Goal: Obtain resource: Obtain resource

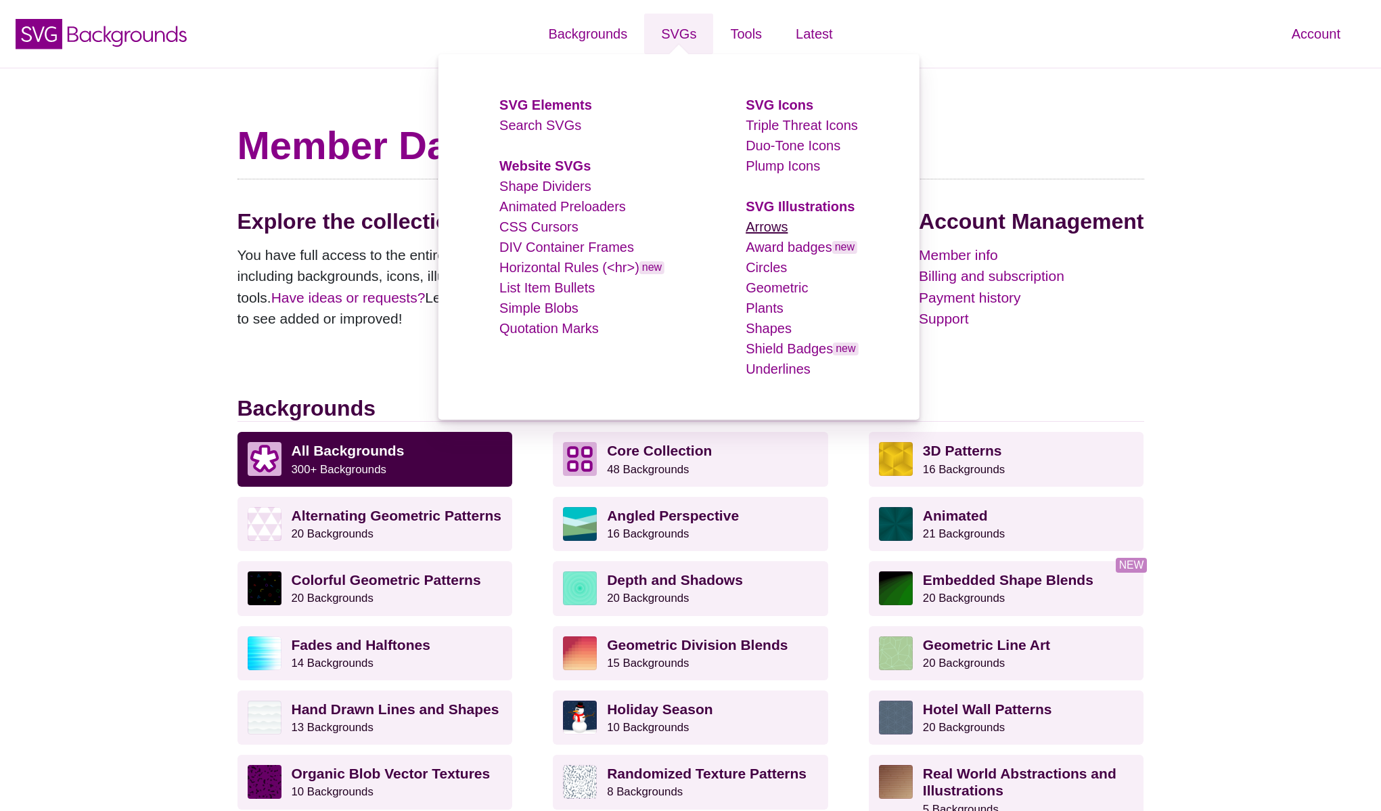
click at [752, 225] on link "Arrows" at bounding box center [767, 226] width 42 height 15
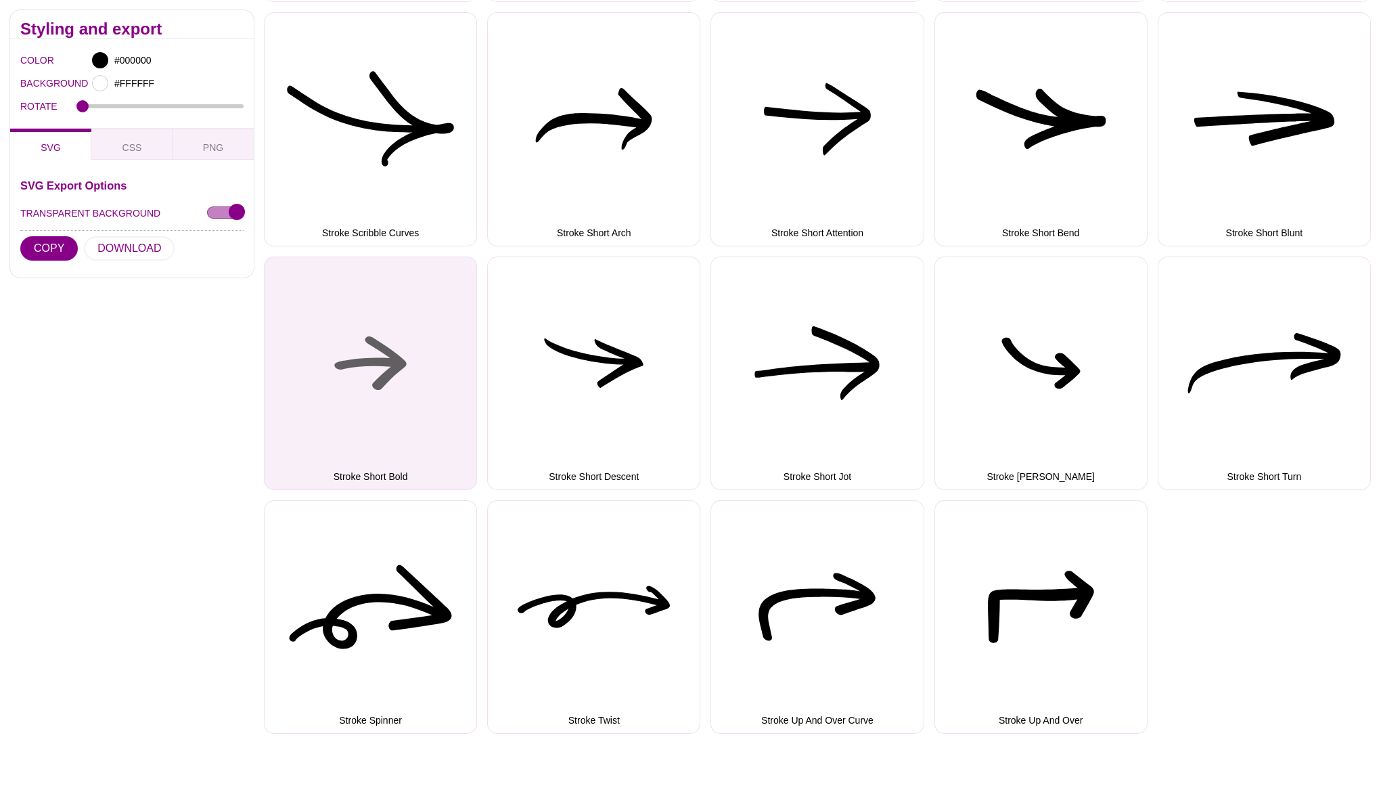
scroll to position [2702, 0]
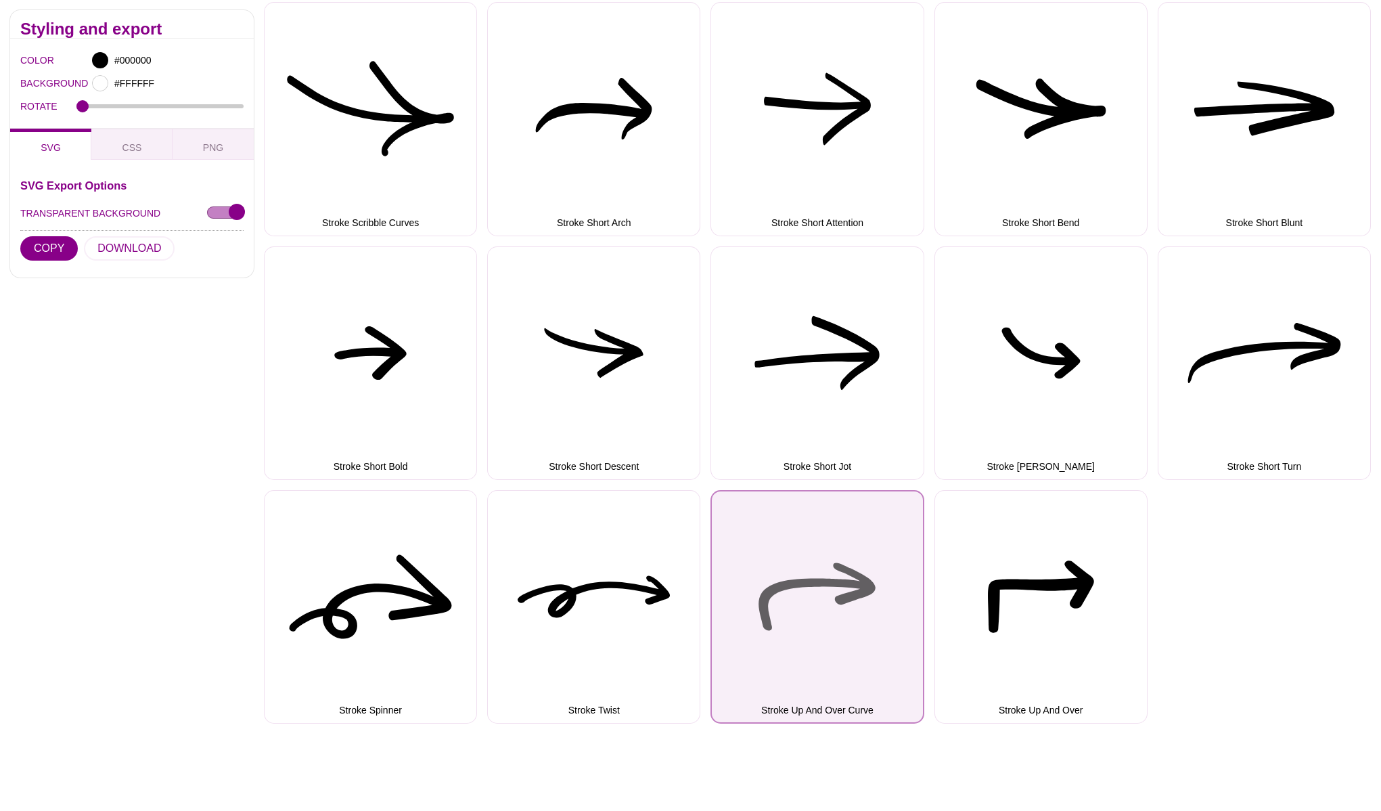
click at [796, 618] on button "Stroke Up And Over Curve" at bounding box center [816, 606] width 213 height 233
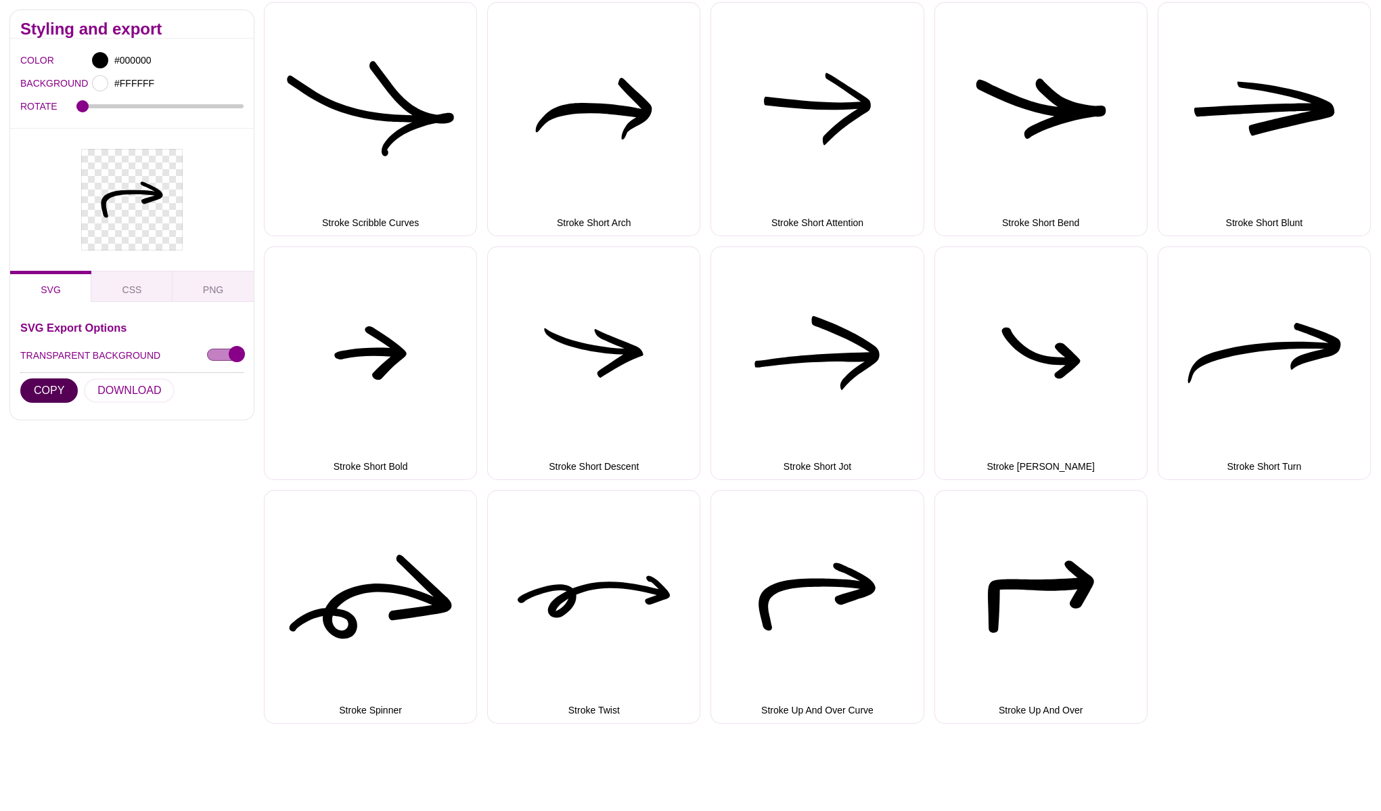
click at [60, 388] on button "COPY" at bounding box center [49, 390] width 58 height 24
